Goal: Use online tool/utility

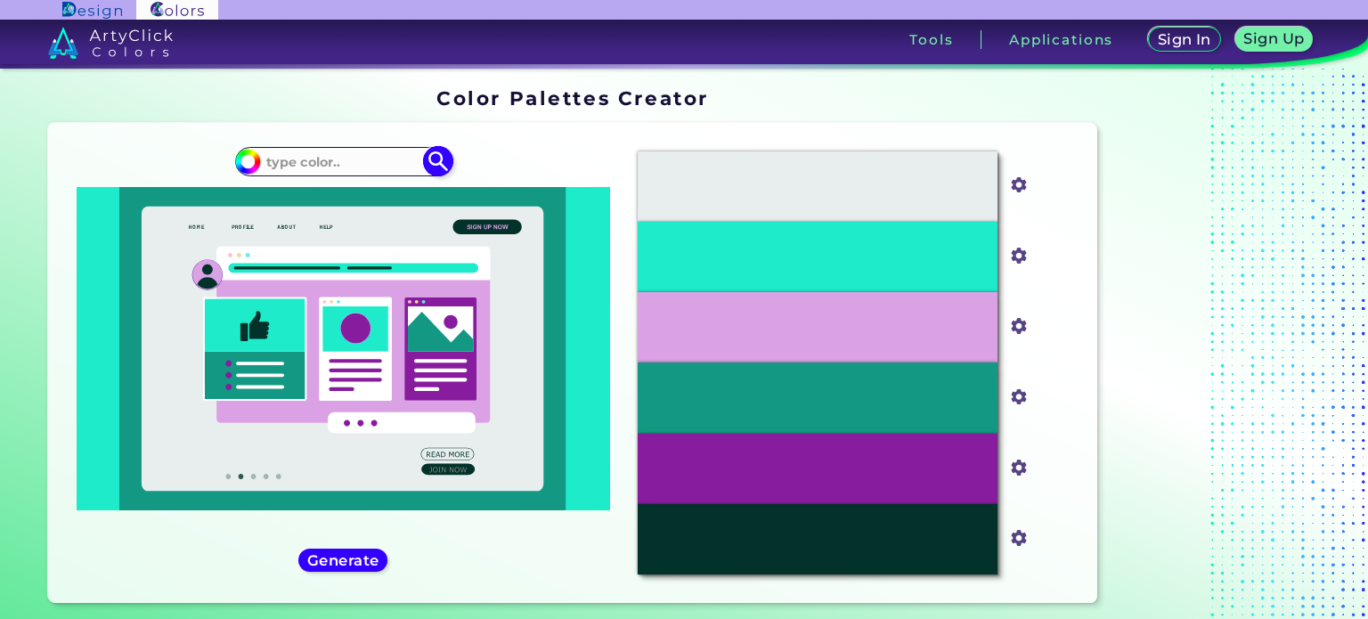
click at [342, 167] on input at bounding box center [343, 162] width 166 height 24
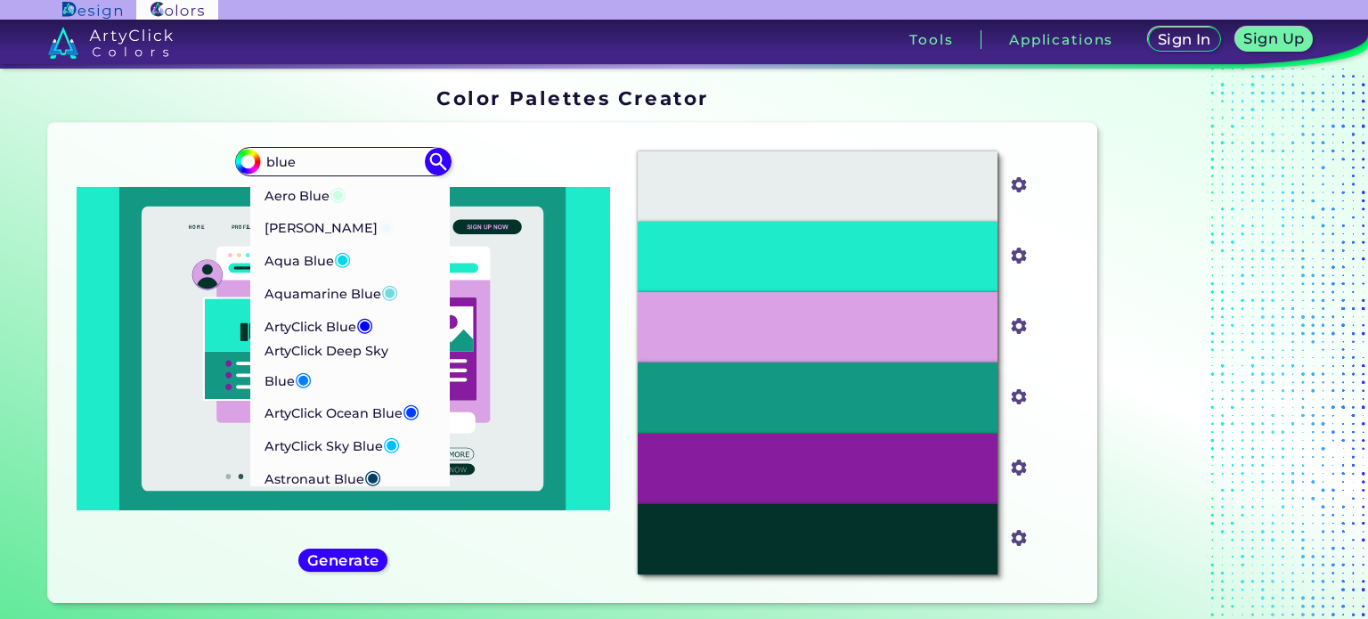
type input "blue"
click at [401, 347] on p "ArtyClick Deep Sky Blue ◉" at bounding box center [349, 367] width 171 height 54
type input "#007fff"
type input "#007FFF"
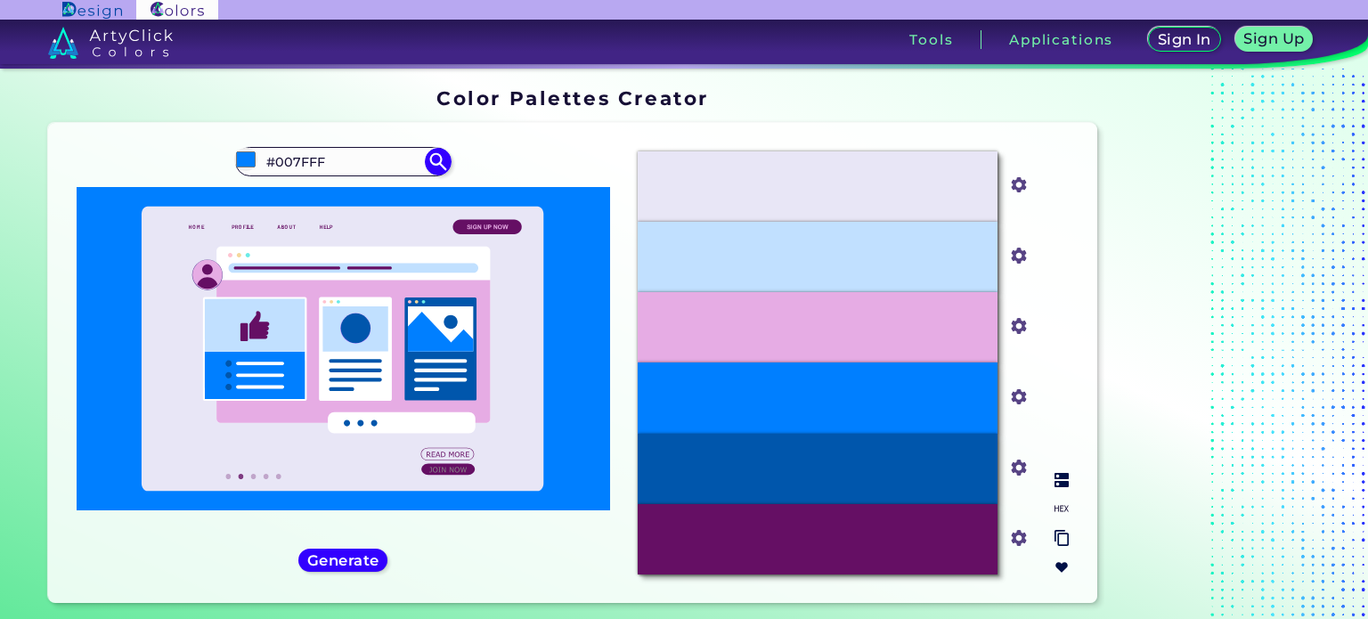
click at [1062, 482] on img at bounding box center [1061, 480] width 14 height 14
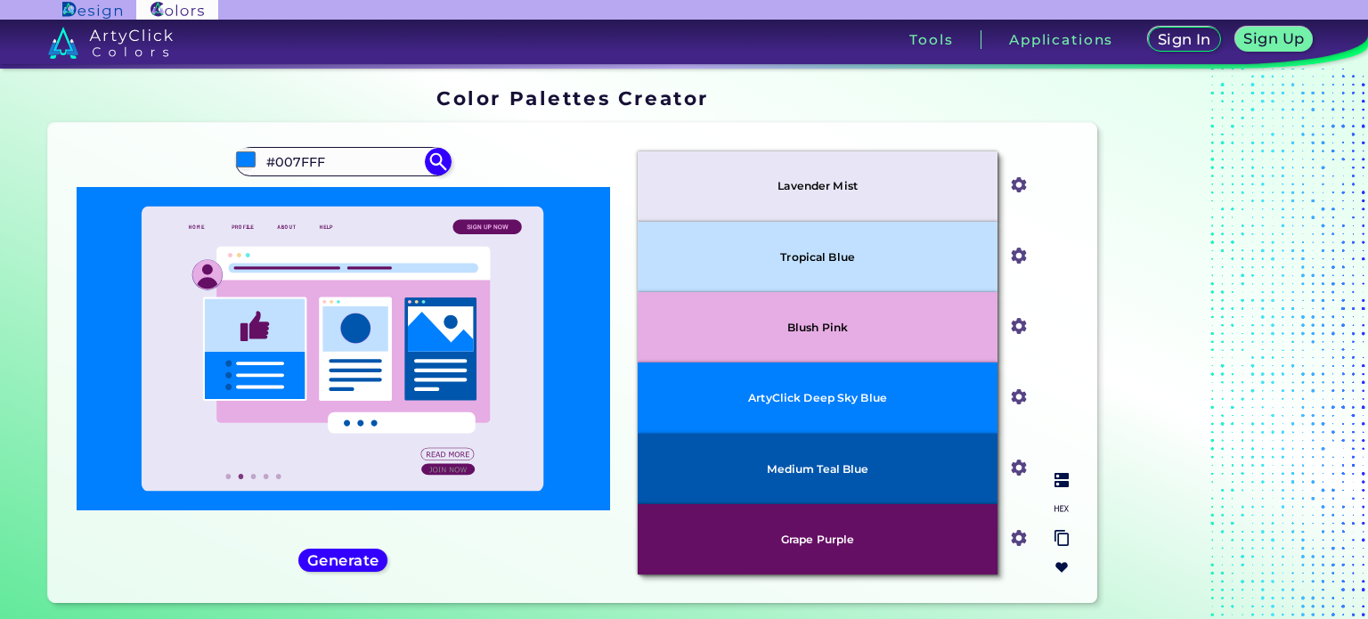
click at [1065, 484] on img at bounding box center [1061, 480] width 14 height 14
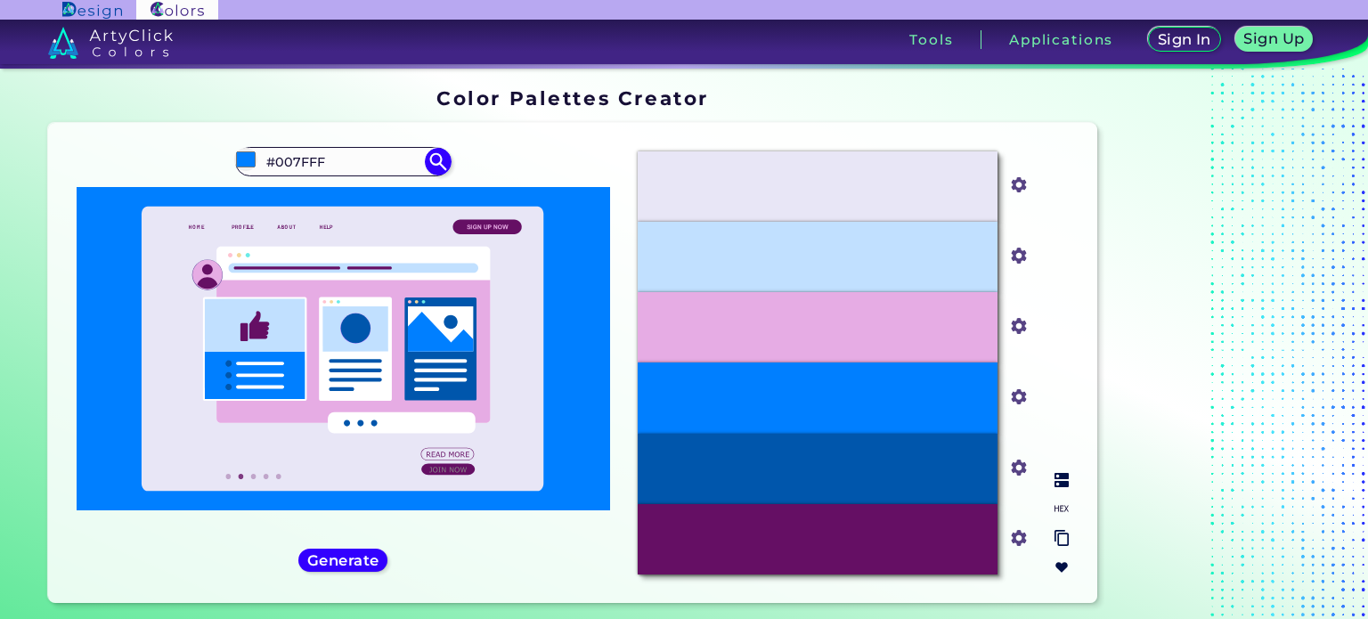
click at [1065, 481] on img at bounding box center [1061, 480] width 14 height 14
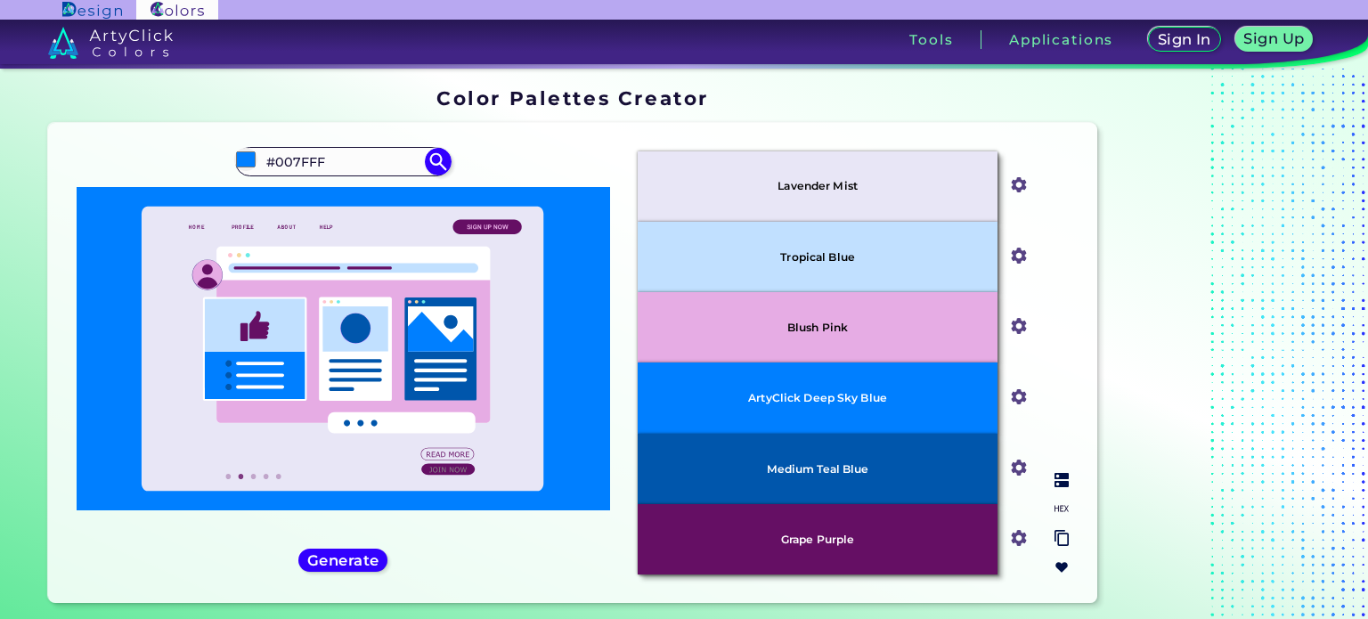
click at [1062, 507] on img at bounding box center [1061, 508] width 14 height 14
click at [833, 256] on p "#C1E0FF" at bounding box center [817, 257] width 55 height 20
click at [819, 256] on p "#C1E0FF" at bounding box center [817, 257] width 55 height 20
click at [822, 256] on p "#C1E0FF" at bounding box center [817, 257] width 55 height 20
click at [803, 256] on p "#C1E0FF" at bounding box center [817, 257] width 55 height 20
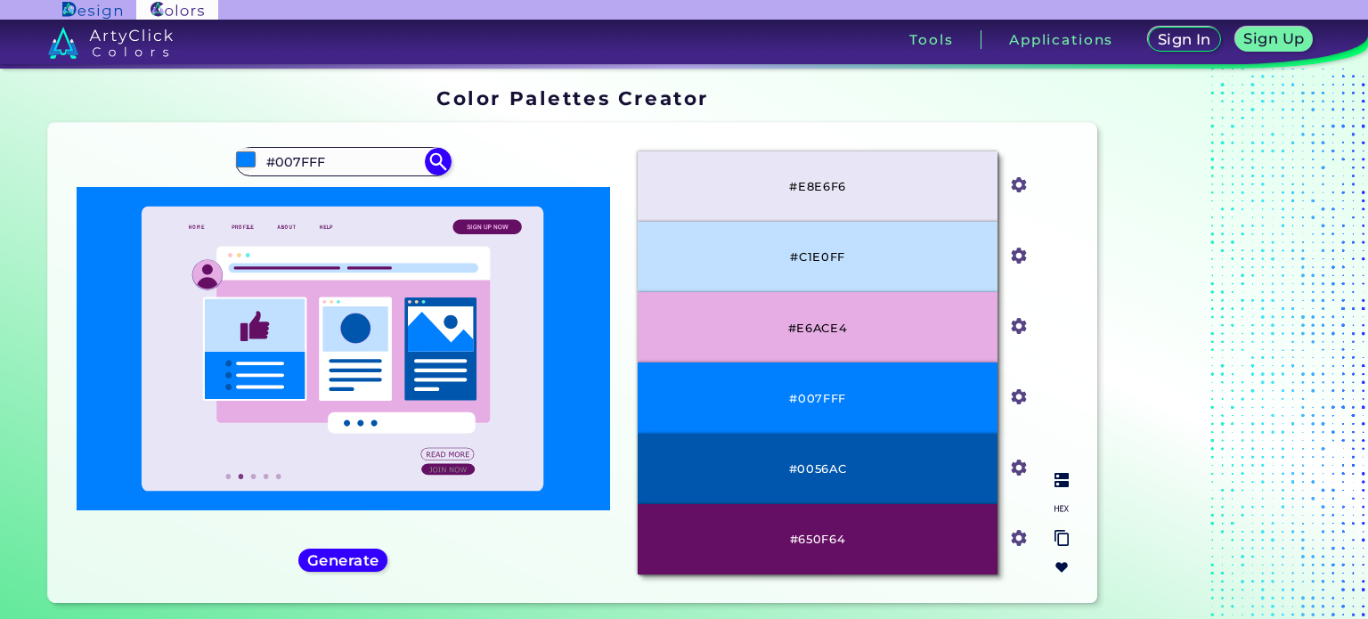
click at [836, 256] on p "#C1E0FF" at bounding box center [817, 257] width 55 height 20
click at [835, 256] on p "#C1E0FF" at bounding box center [817, 257] width 55 height 20
click at [834, 256] on p "#C1E0FF" at bounding box center [817, 257] width 55 height 20
click at [834, 257] on p "#C1E0FF" at bounding box center [817, 257] width 55 height 20
click at [833, 251] on p "#C1E0FF" at bounding box center [817, 257] width 55 height 20
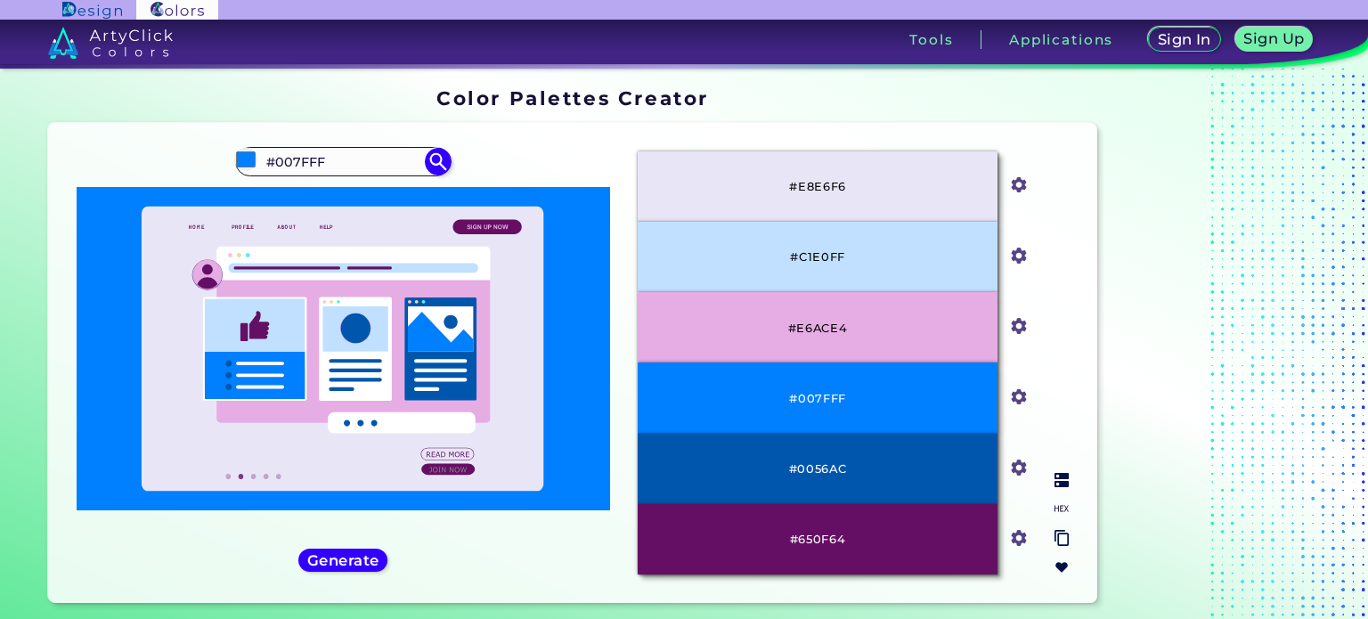
click at [835, 253] on p "#C1E0FF" at bounding box center [817, 257] width 55 height 20
